Goal: Task Accomplishment & Management: Manage account settings

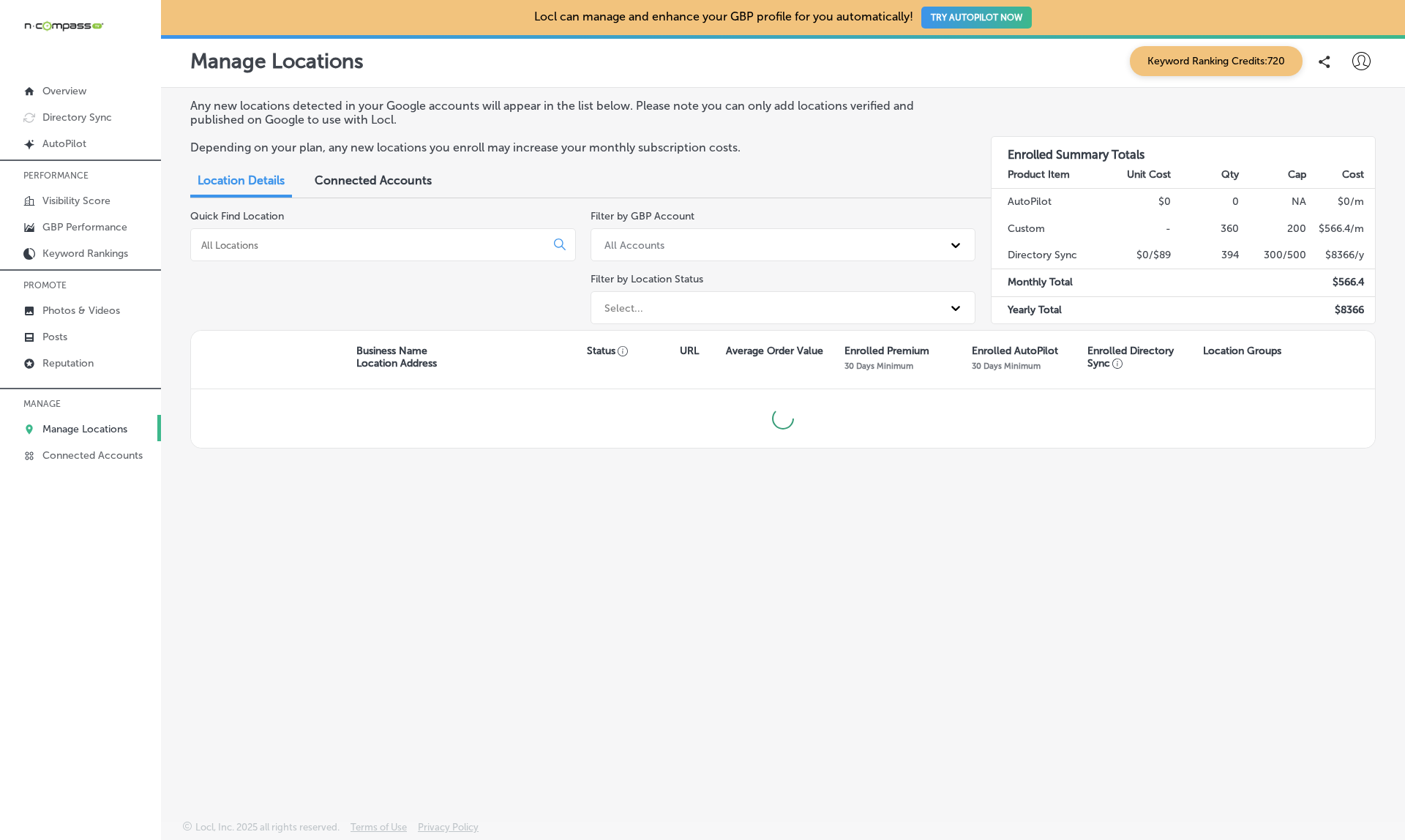
click at [402, 176] on span "Connected Accounts" at bounding box center [373, 179] width 117 height 13
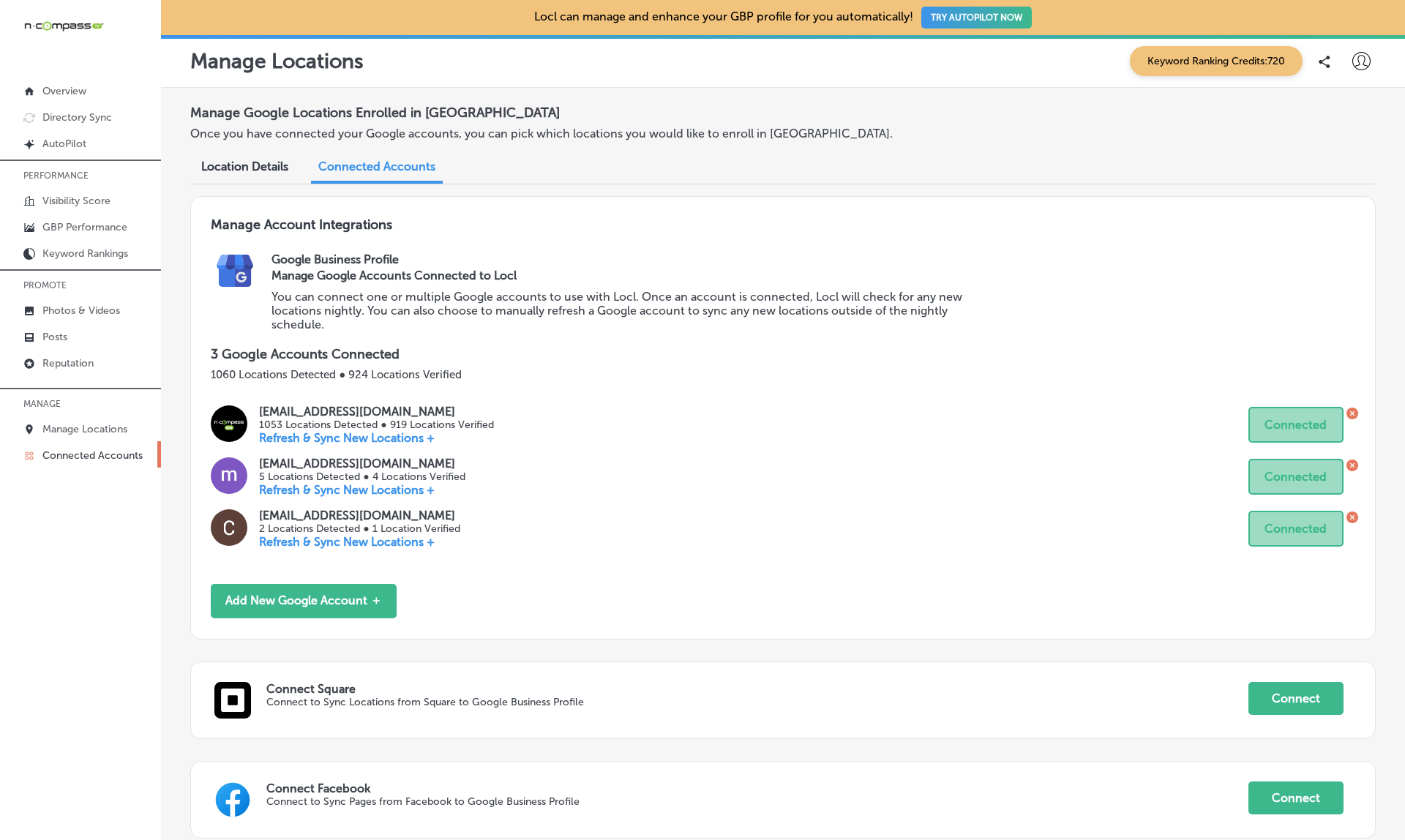
click at [251, 160] on span "Location Details" at bounding box center [244, 166] width 87 height 13
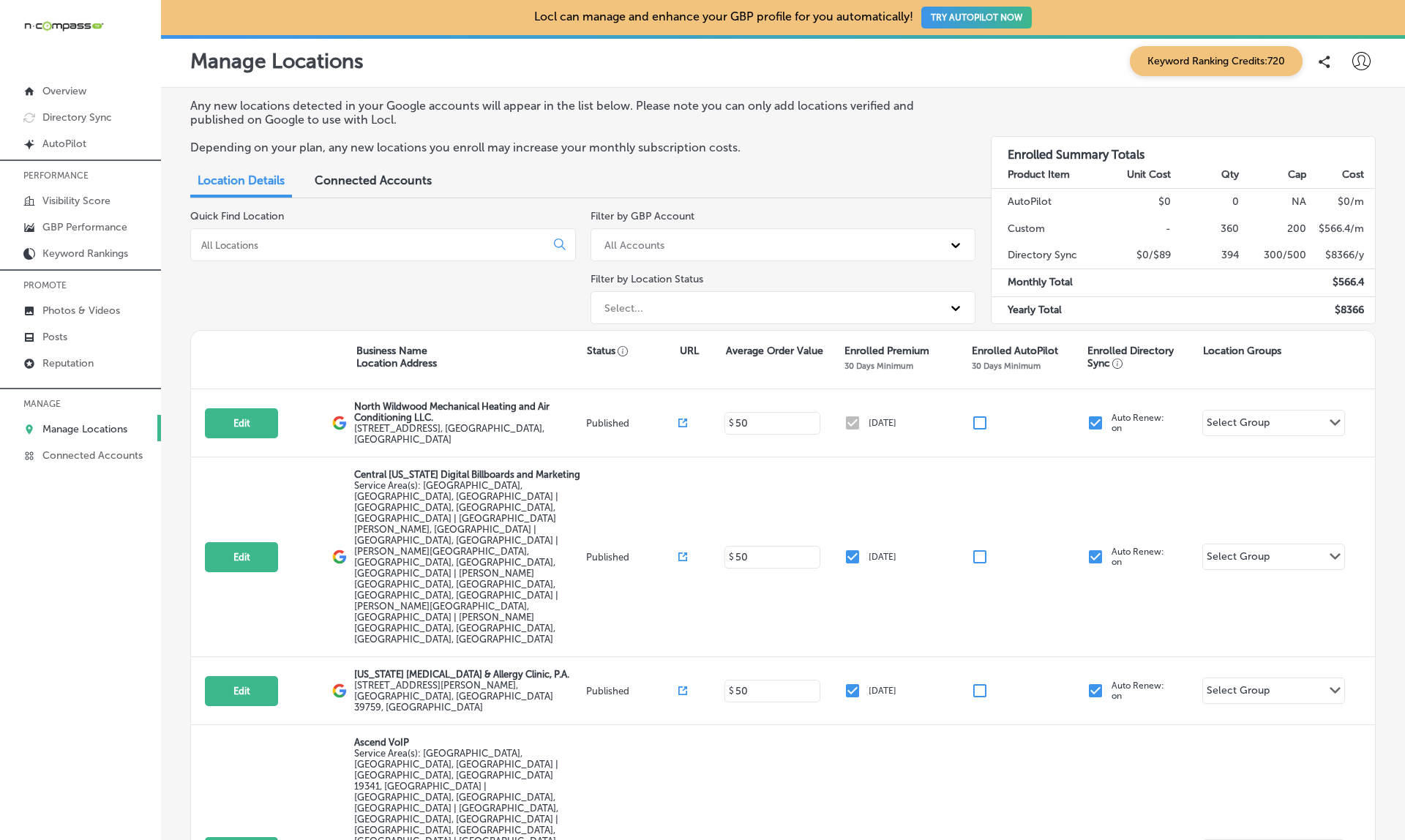
click at [224, 239] on input at bounding box center [372, 245] width 343 height 13
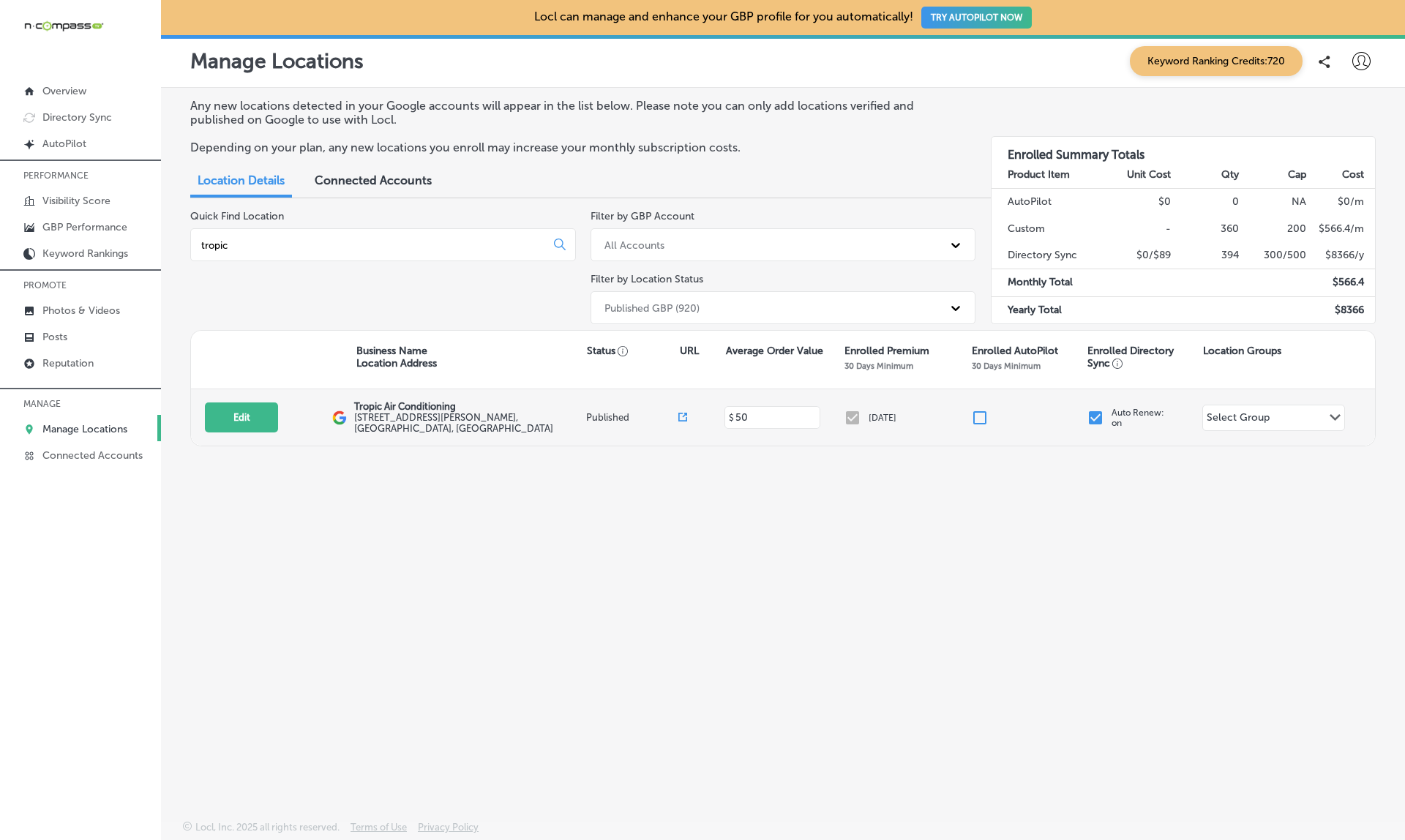
type input "tropic"
click at [681, 413] on icon at bounding box center [683, 417] width 9 height 9
click at [243, 411] on button "Edit" at bounding box center [241, 416] width 74 height 30
select select "US"
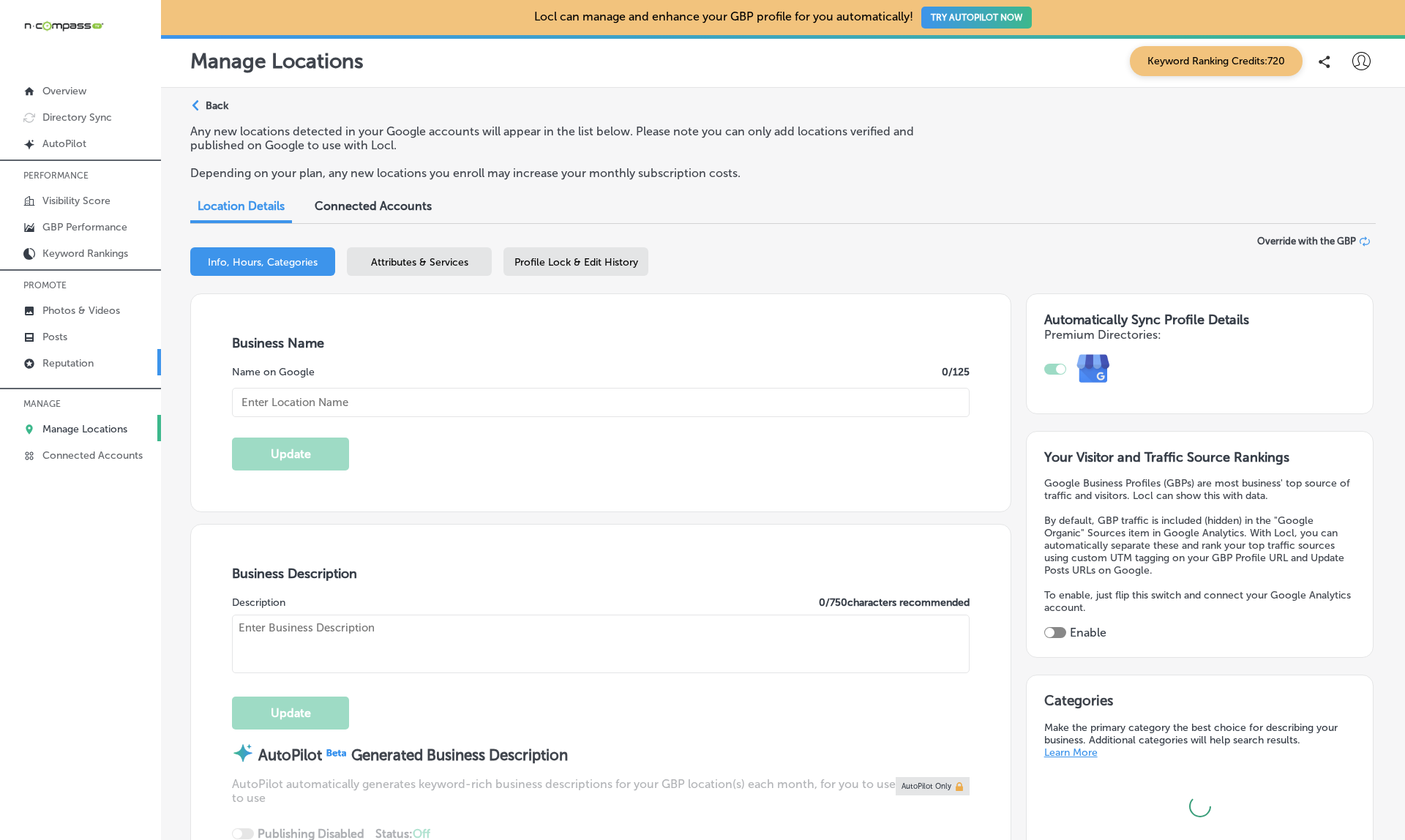
type input "Tropic Air Conditioning"
type textarea "Tropic Air, based in [GEOGRAPHIC_DATA], [GEOGRAPHIC_DATA], is a trusted HVAC co…"
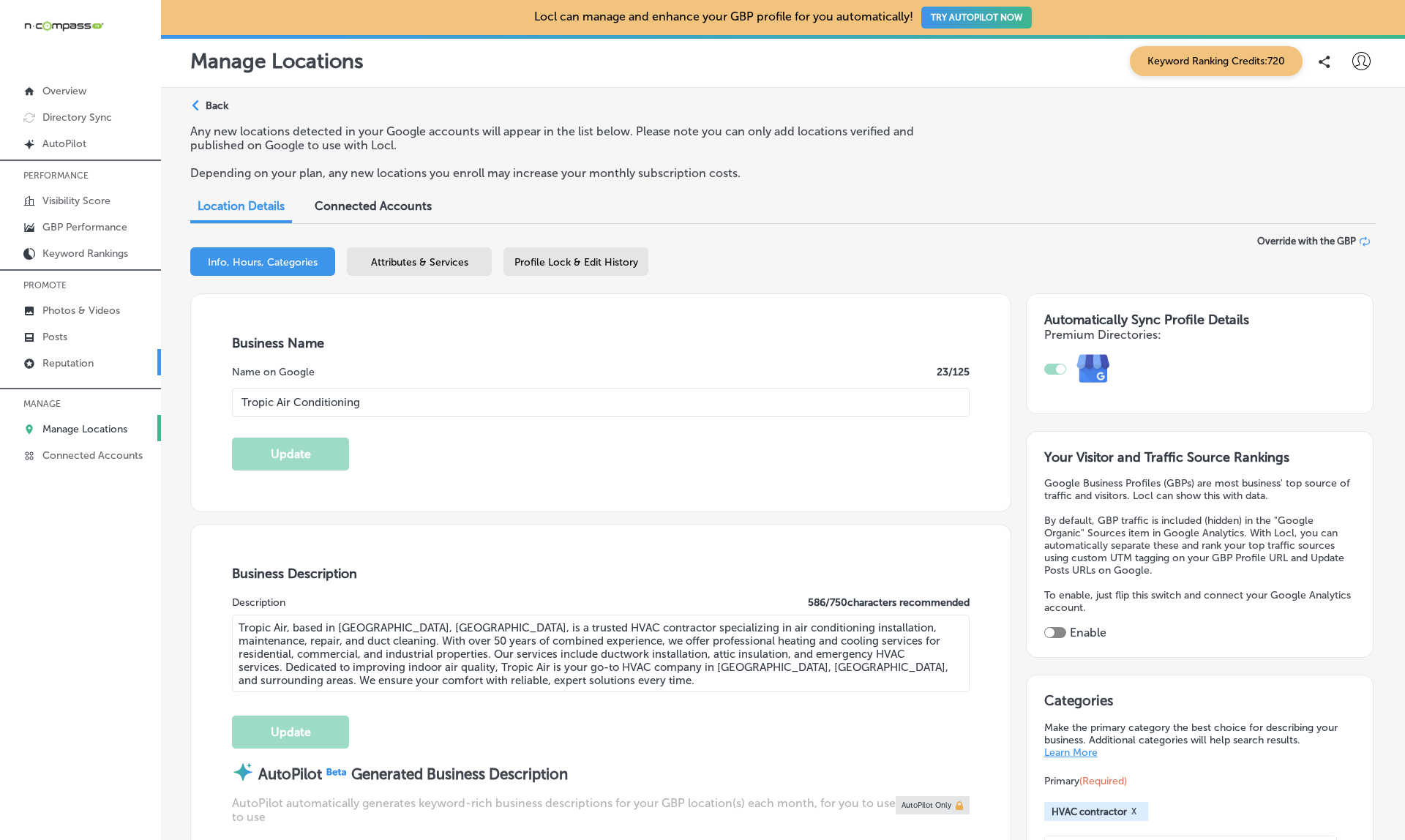
type input "[STREET_ADDRESS][PERSON_NAME]"
type input "[GEOGRAPHIC_DATA]"
type input "34243"
type input "US"
type input "[URL][DOMAIN_NAME]"
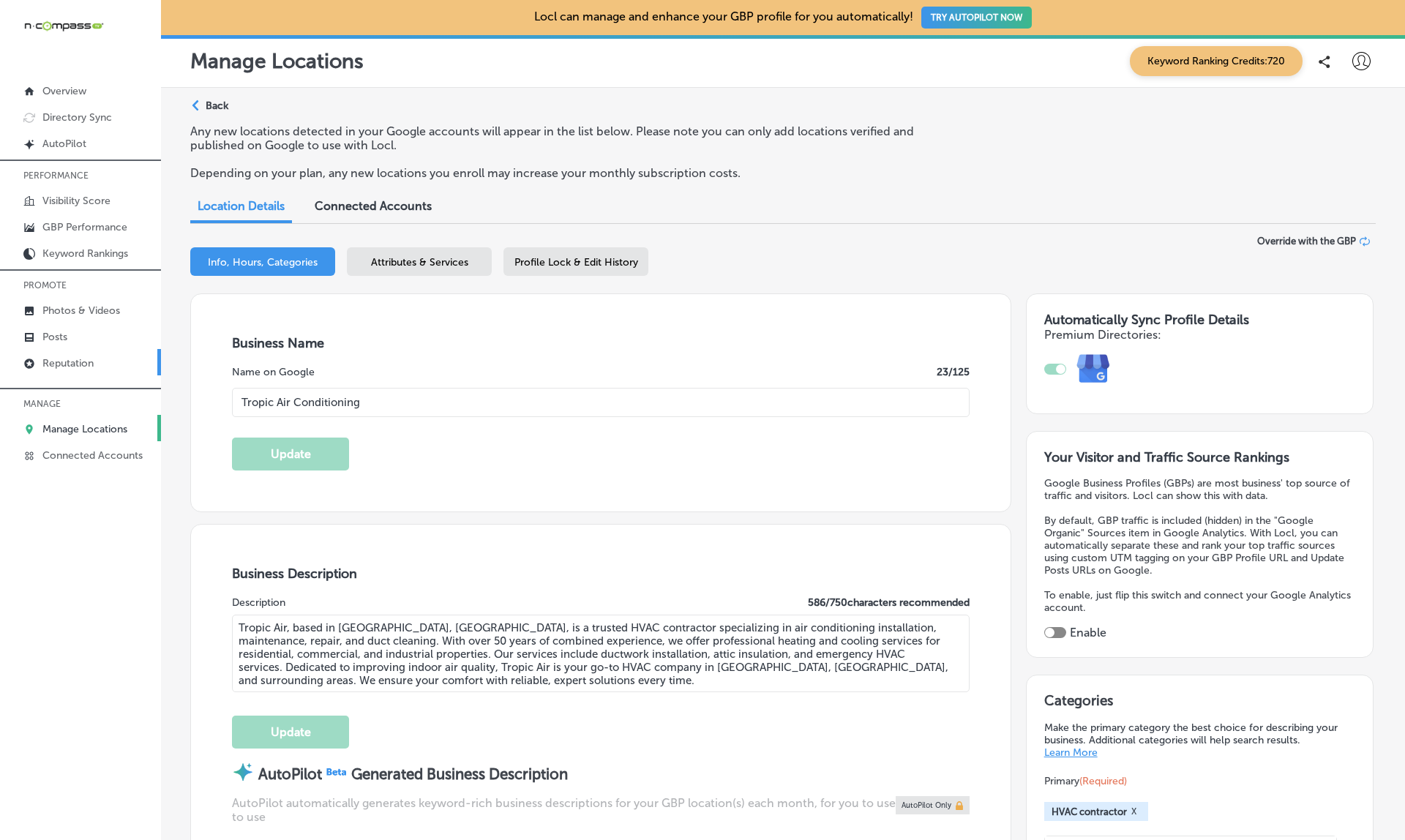
type input "[PHONE_NUMBER]"
click at [74, 360] on p "Reputation" at bounding box center [67, 363] width 51 height 13
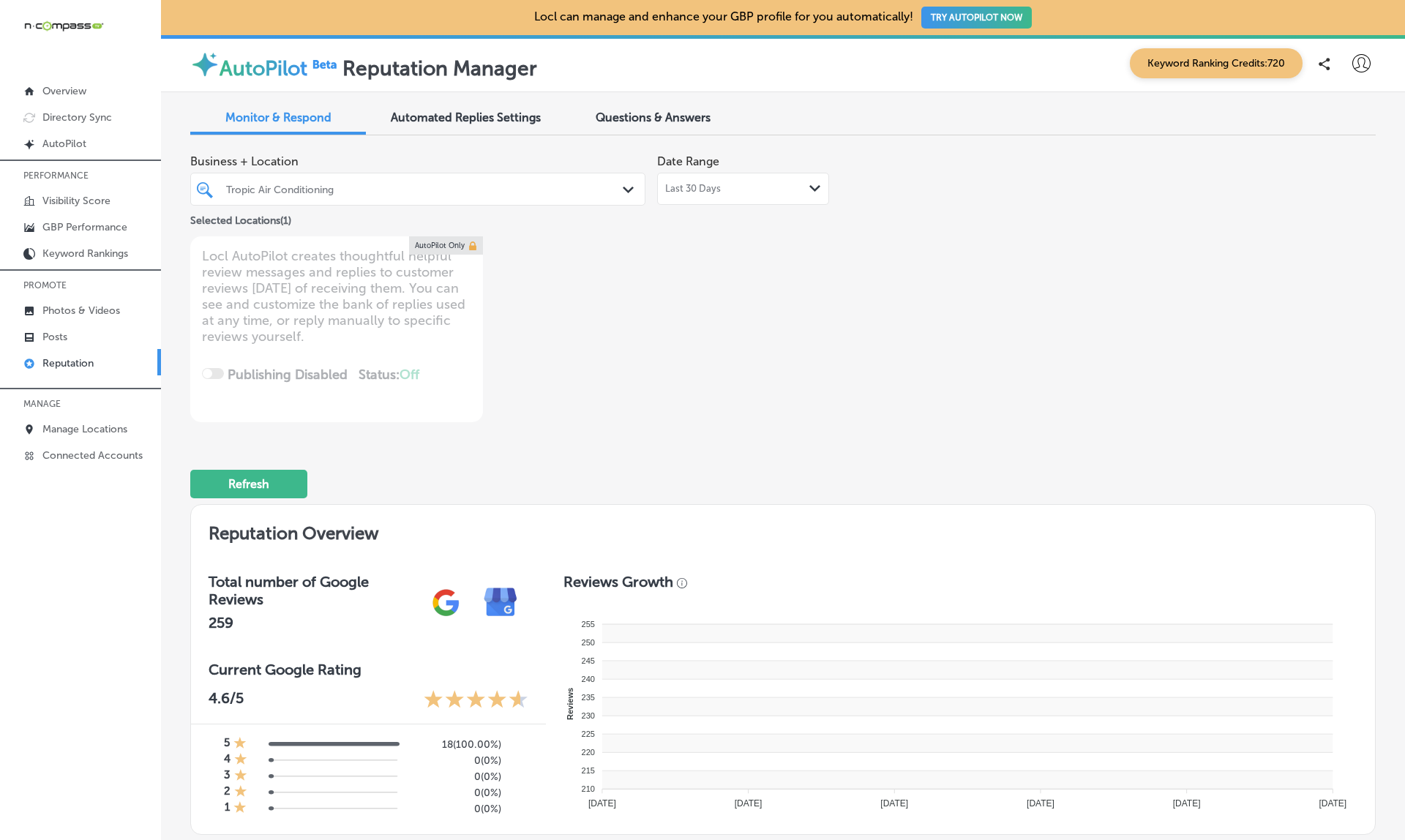
type textarea "x"
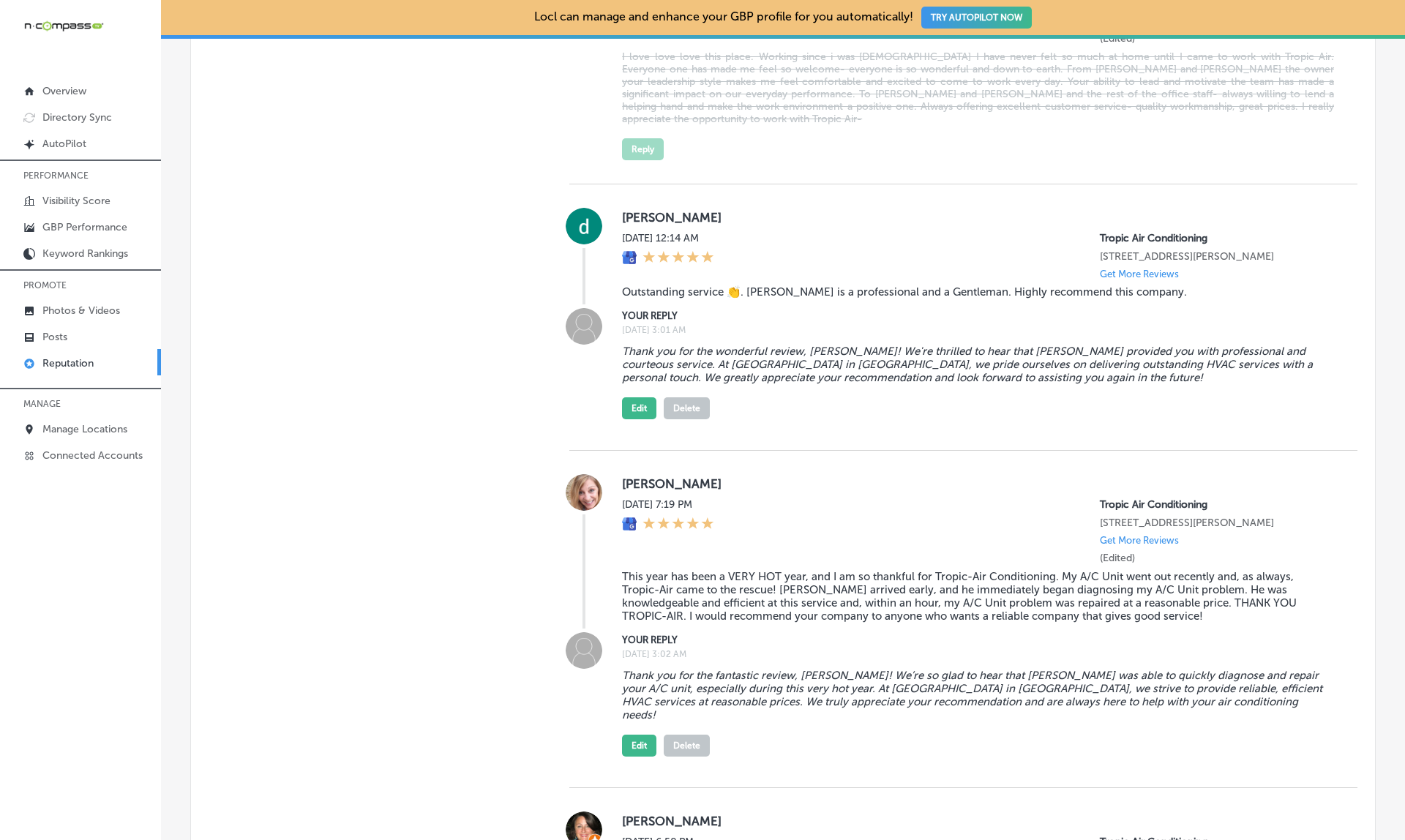
scroll to position [1695, 0]
click at [637, 397] on button "Edit" at bounding box center [639, 407] width 34 height 22
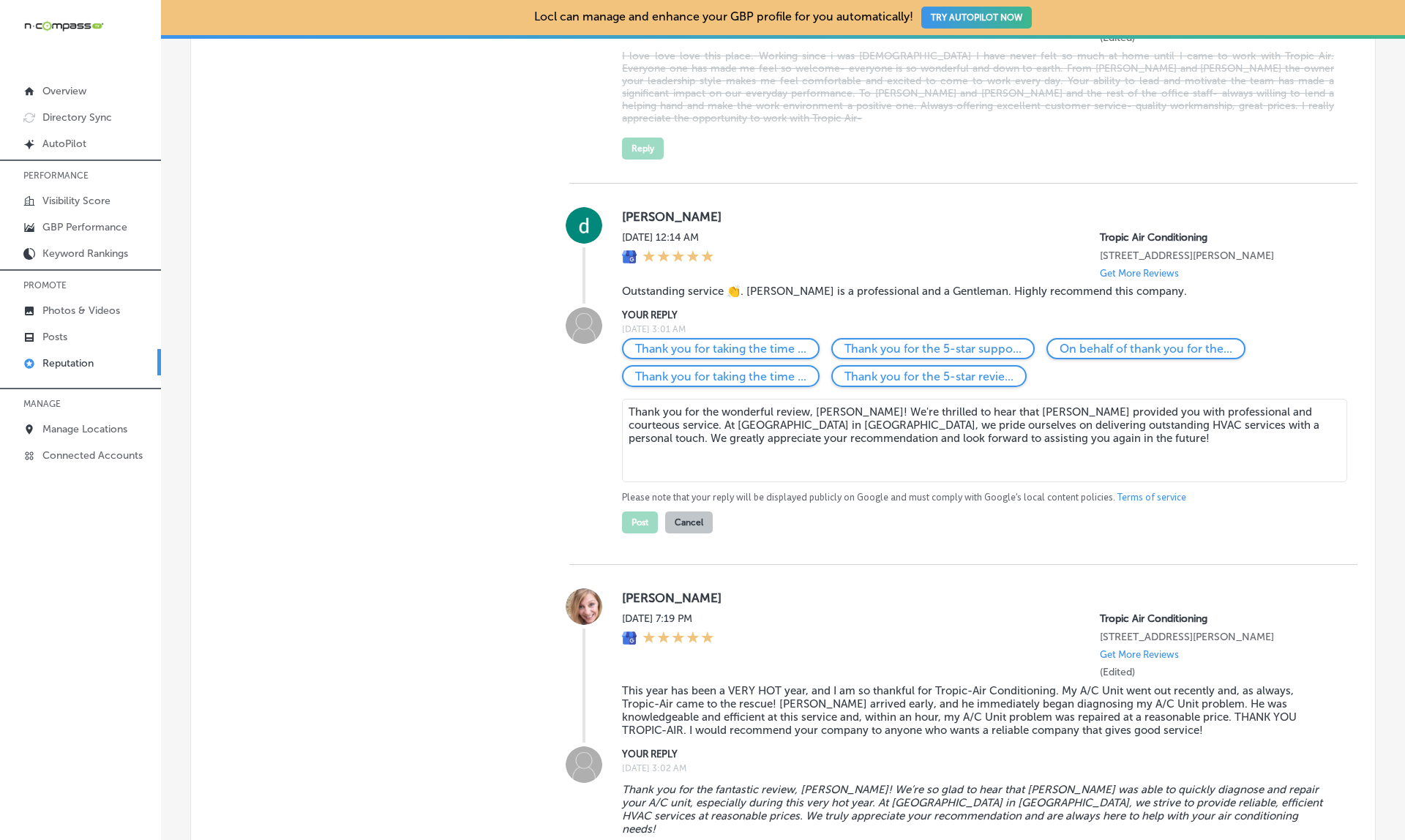
click at [918, 415] on textarea "Thank you for the wonderful review, [PERSON_NAME]! We're thrilled to hear that …" at bounding box center [985, 440] width 725 height 83
type textarea "Thank you for the wonderful review, [PERSON_NAME]! We're thrilled to hear that …"
click at [637, 512] on button "Post" at bounding box center [640, 522] width 36 height 22
type textarea "x"
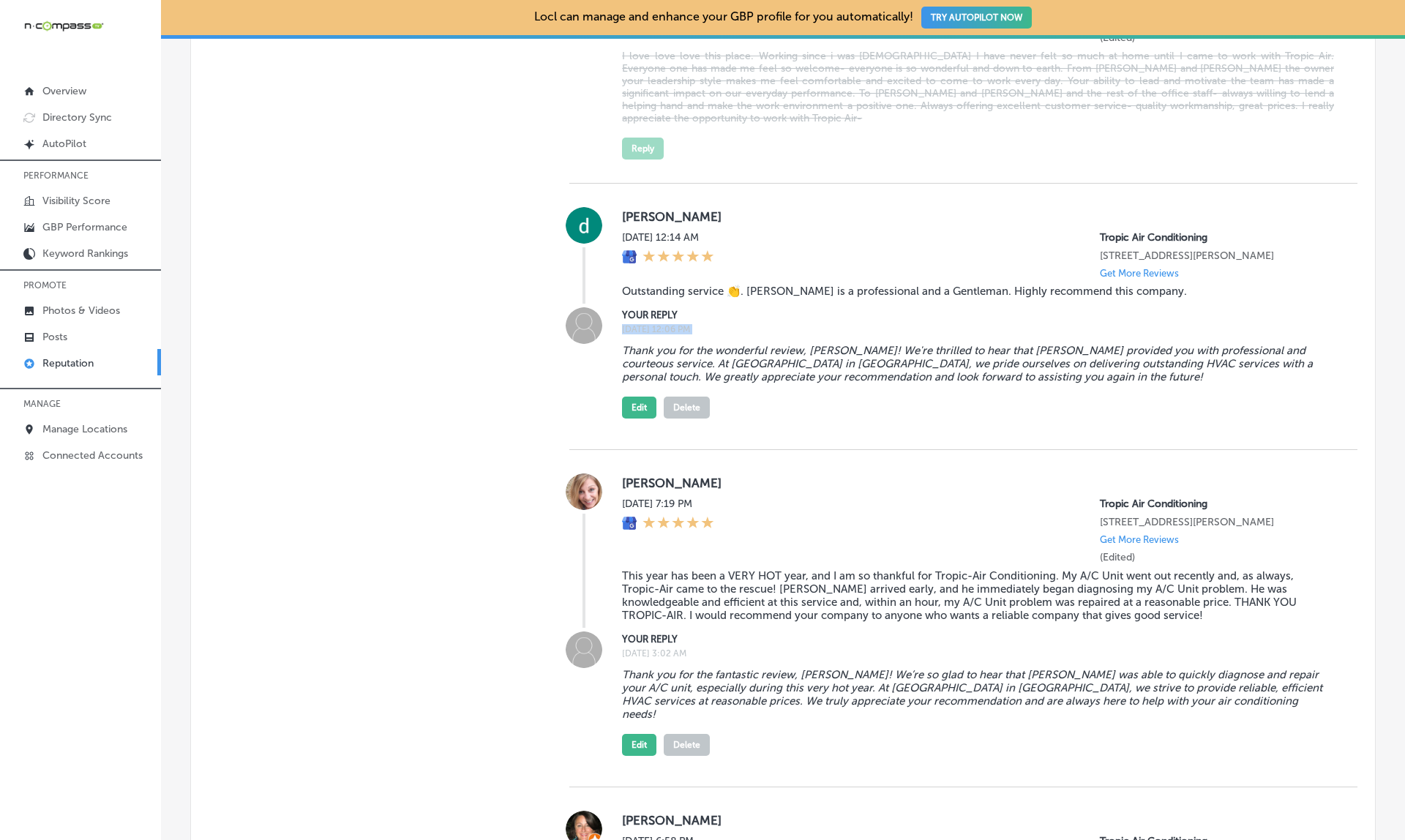
drag, startPoint x: 620, startPoint y: 295, endPoint x: 747, endPoint y: 305, distance: 127.4
click at [747, 307] on div "YOUR REPLY [DATE] 12:06 PM Thank you for the wonderful review, [PERSON_NAME]! W…" at bounding box center [963, 363] width 788 height 111
click at [747, 338] on div "Thank you for the wonderful review, [PERSON_NAME]! We're thrilled to hear that …" at bounding box center [978, 379] width 712 height 81
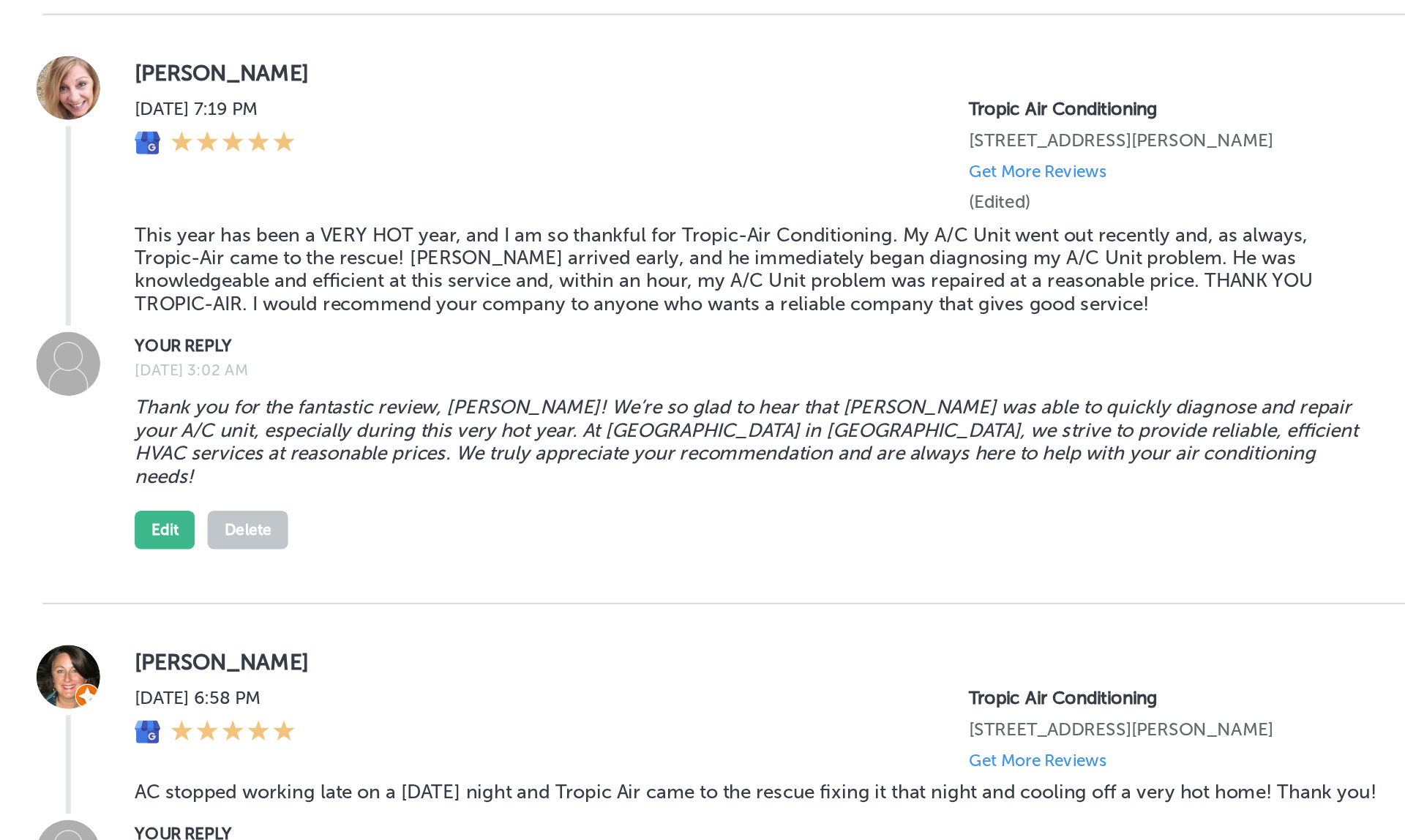
scroll to position [2066, 0]
